Goal: Obtain resource: Download file/media

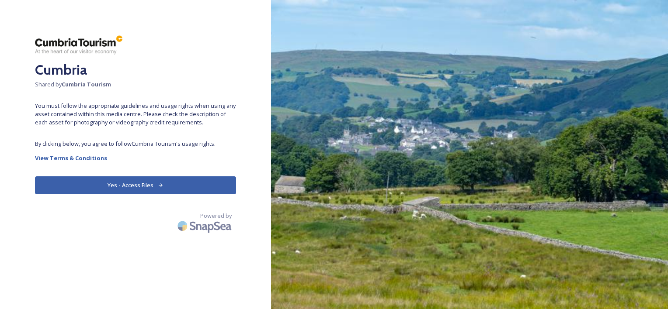
click at [156, 184] on button "Yes - Access Files" at bounding box center [135, 186] width 201 height 18
click at [136, 186] on button "Yes - Access Files" at bounding box center [135, 186] width 201 height 18
click at [136, 187] on button "Yes - Access Files" at bounding box center [135, 186] width 201 height 18
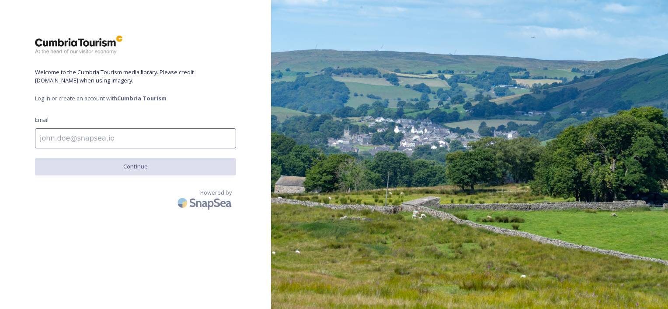
click at [66, 135] on input at bounding box center [135, 139] width 201 height 20
paste input "[EMAIL_ADDRESS][DOMAIN_NAME]"
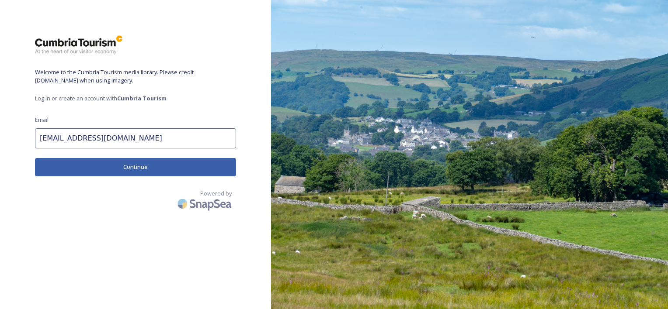
type input "[EMAIL_ADDRESS][DOMAIN_NAME]"
click at [132, 168] on button "Continue" at bounding box center [135, 167] width 201 height 18
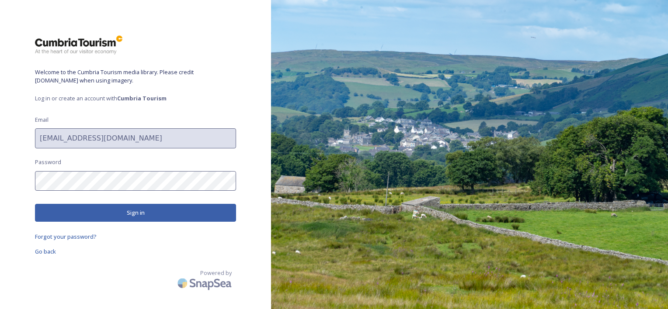
click at [126, 214] on button "Sign in" at bounding box center [135, 213] width 201 height 18
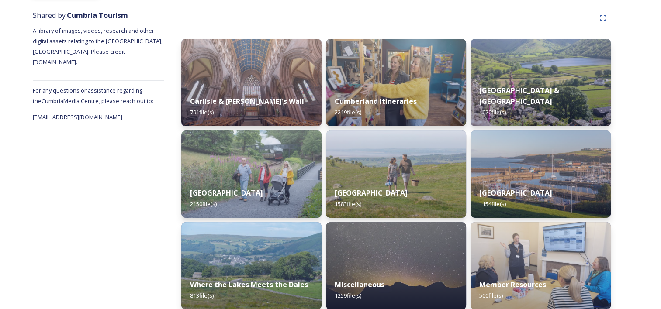
scroll to position [131, 0]
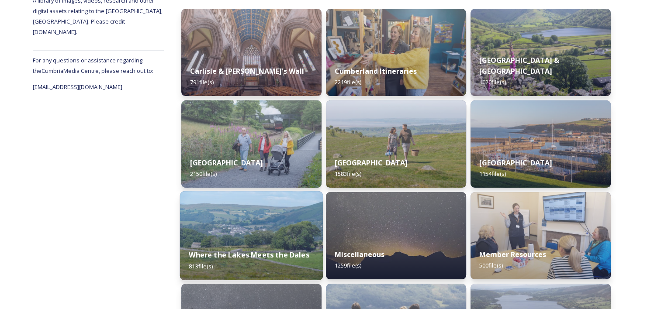
click at [254, 214] on img at bounding box center [251, 235] width 143 height 89
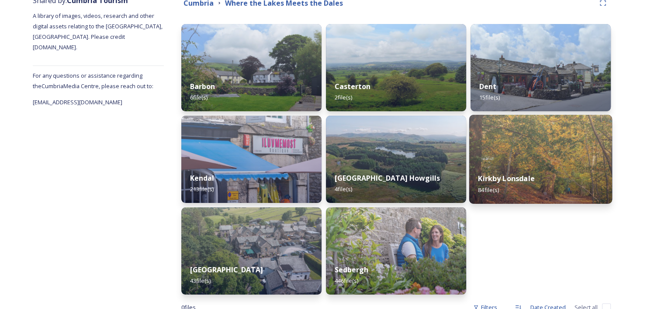
scroll to position [131, 0]
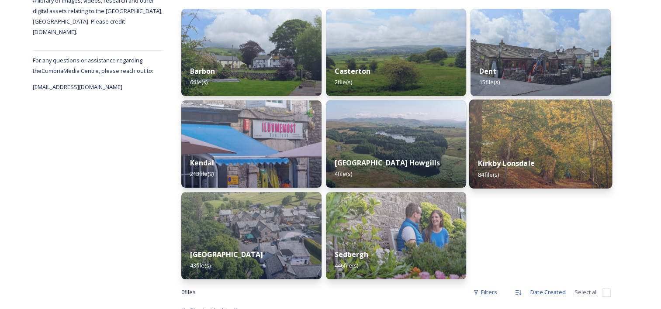
click at [548, 145] on img at bounding box center [540, 144] width 143 height 89
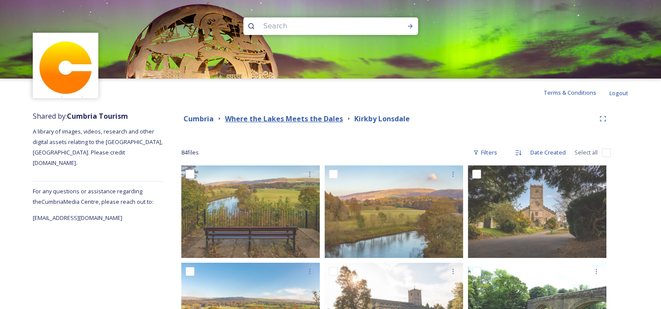
click at [292, 117] on strong "Where the Lakes Meets the Dales" at bounding box center [284, 119] width 118 height 10
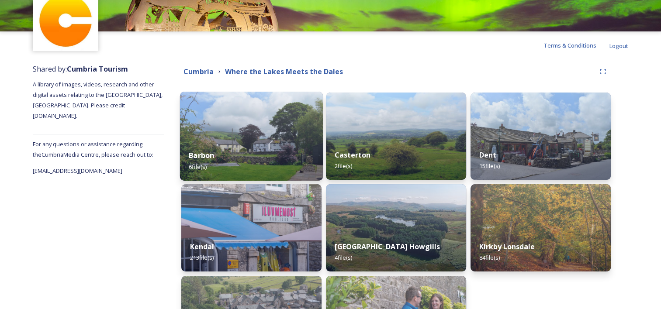
scroll to position [44, 0]
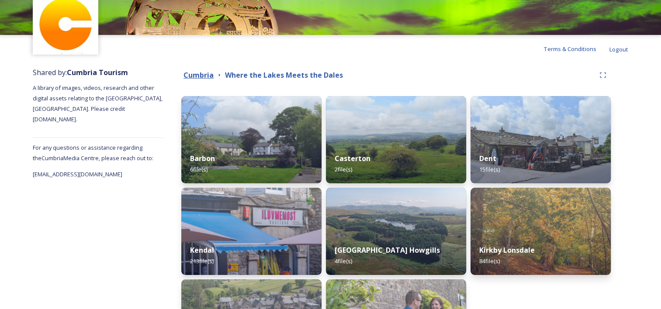
click at [203, 73] on strong "Cumbria" at bounding box center [199, 75] width 30 height 10
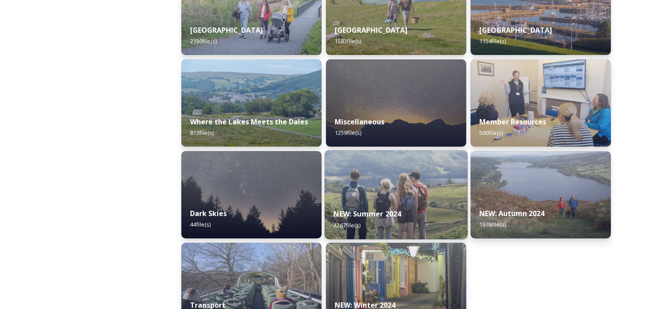
scroll to position [250, 0]
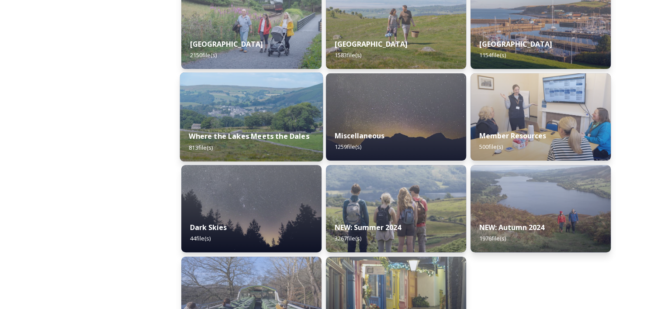
click at [248, 138] on strong "Where the Lakes Meets the Dales" at bounding box center [249, 137] width 120 height 10
